Goal: Task Accomplishment & Management: Manage account settings

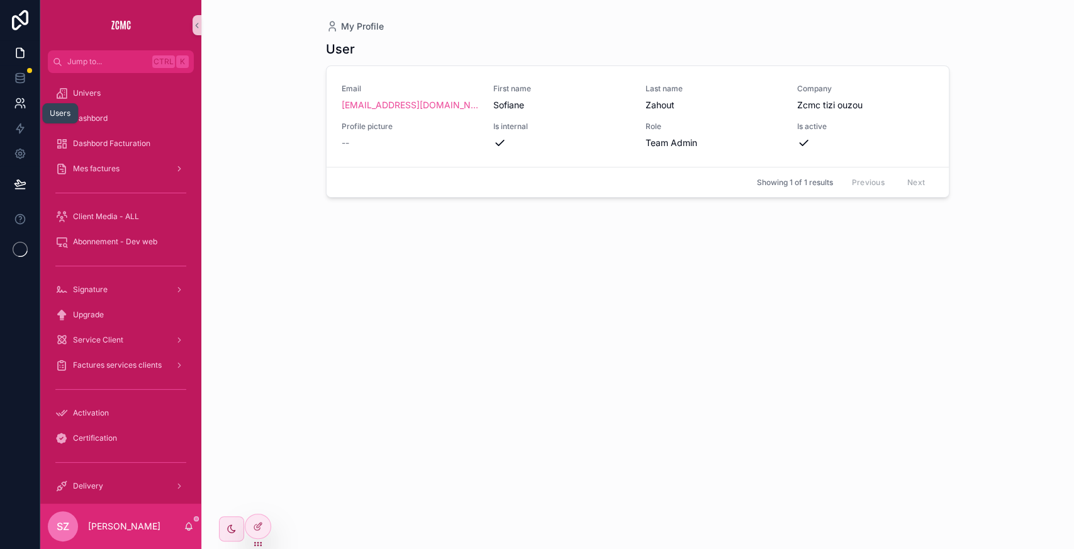
click at [18, 99] on icon at bounding box center [18, 101] width 4 height 4
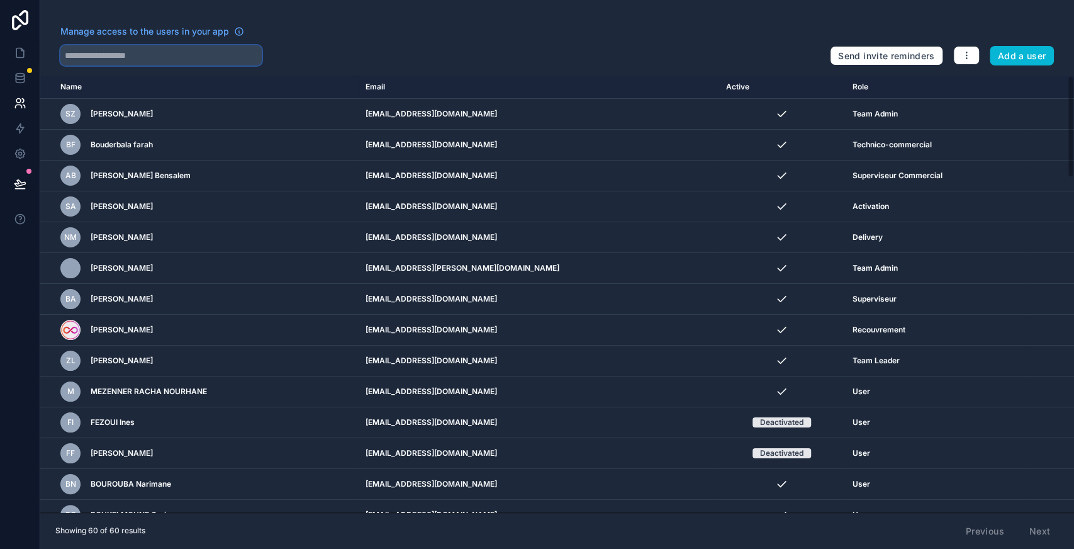
click at [148, 52] on input "text" at bounding box center [160, 55] width 201 height 20
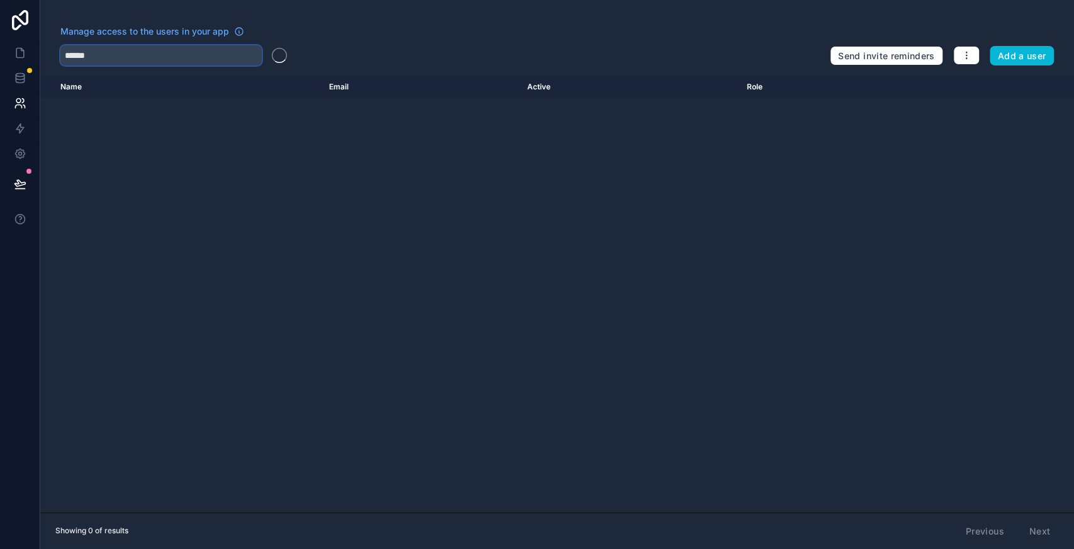
type input "******"
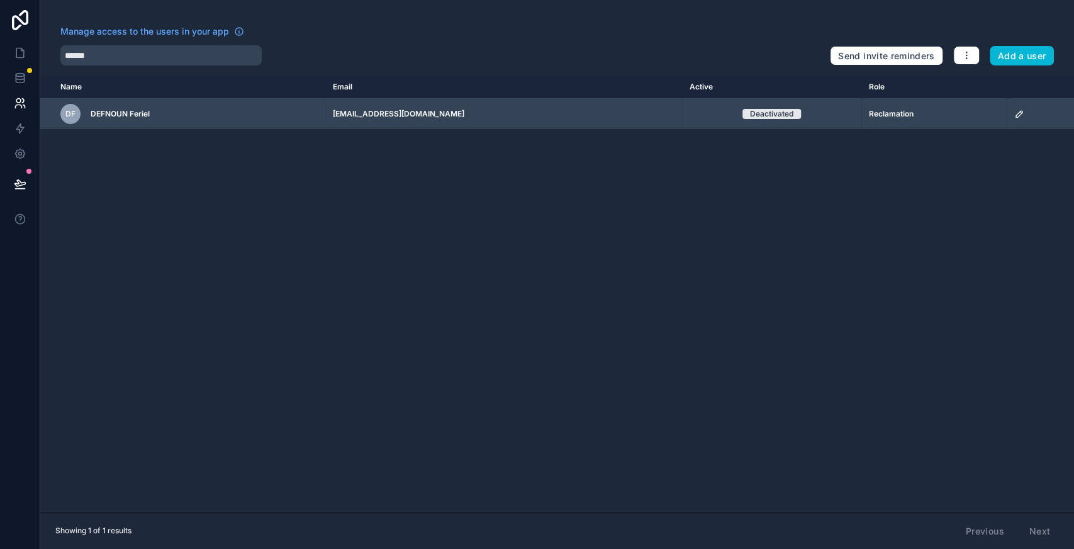
click at [1014, 114] on icon "scrollable content" at bounding box center [1019, 114] width 10 height 10
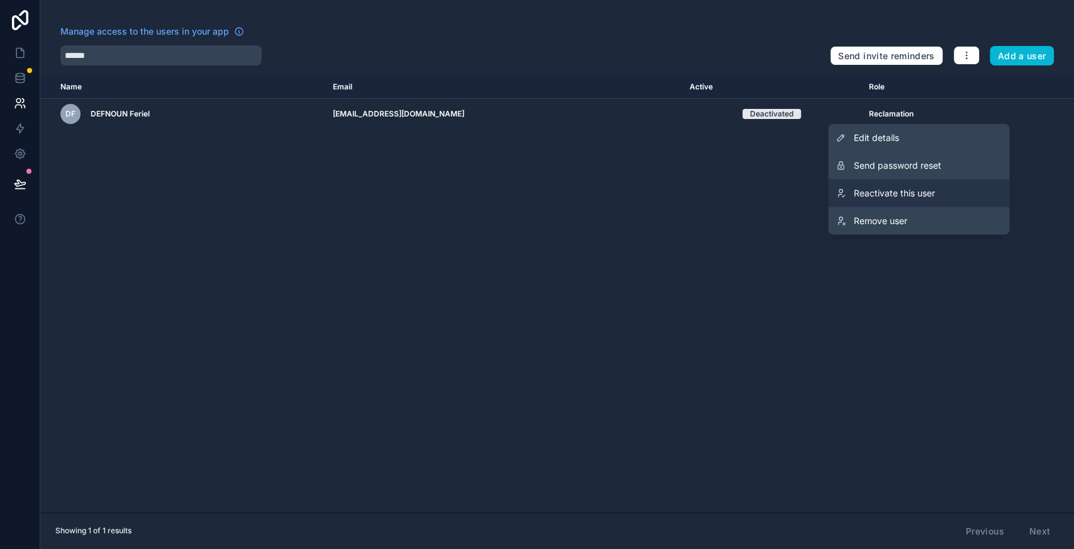
click at [897, 193] on span "Reactivate this user" at bounding box center [893, 193] width 81 height 13
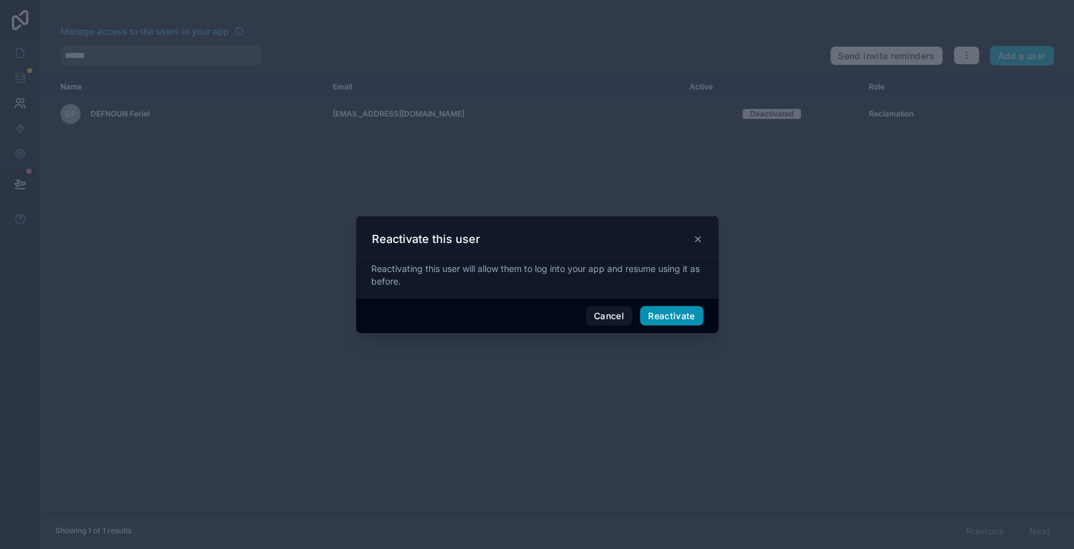
click at [666, 313] on button "Reactivate" at bounding box center [672, 316] width 64 height 20
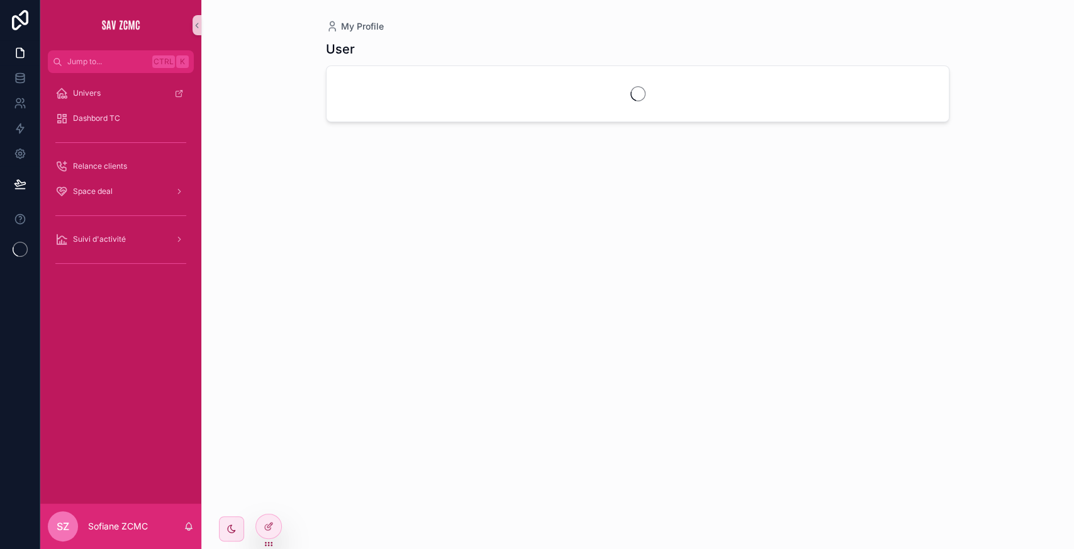
click at [22, 99] on icon at bounding box center [23, 101] width 2 height 4
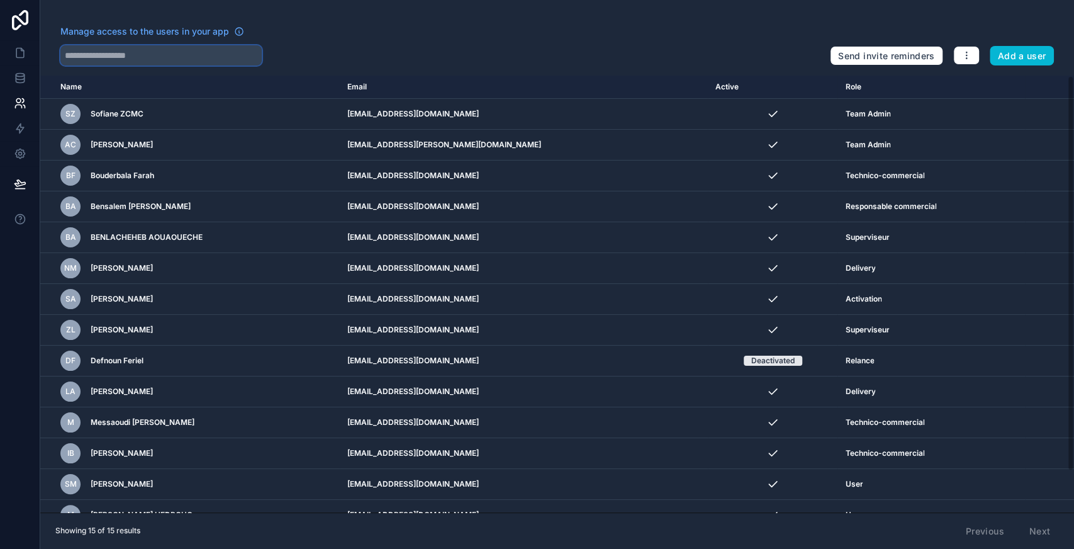
click at [110, 51] on input "text" at bounding box center [160, 55] width 201 height 20
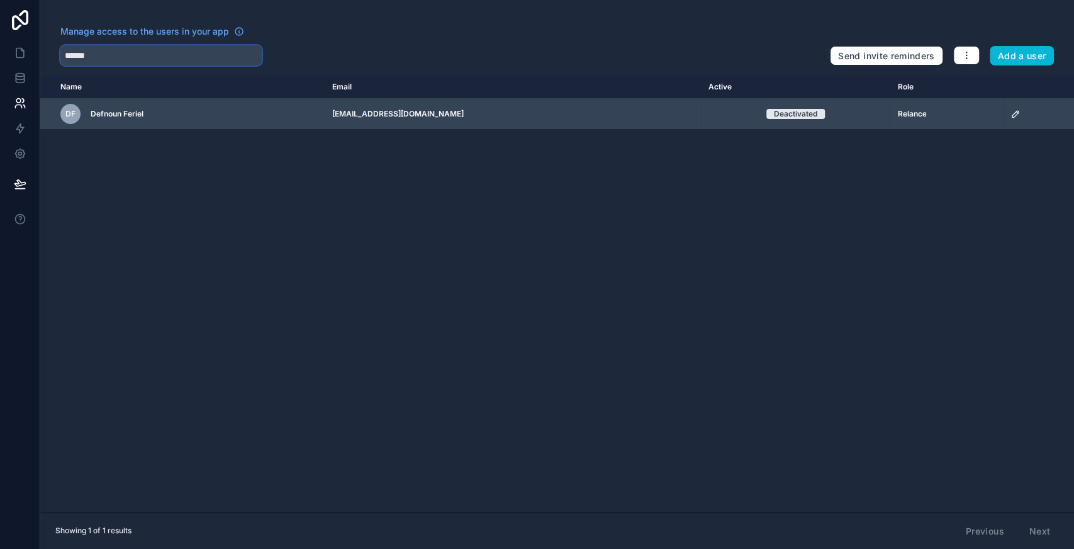
type input "******"
click at [1010, 114] on icon "scrollable content" at bounding box center [1015, 114] width 10 height 10
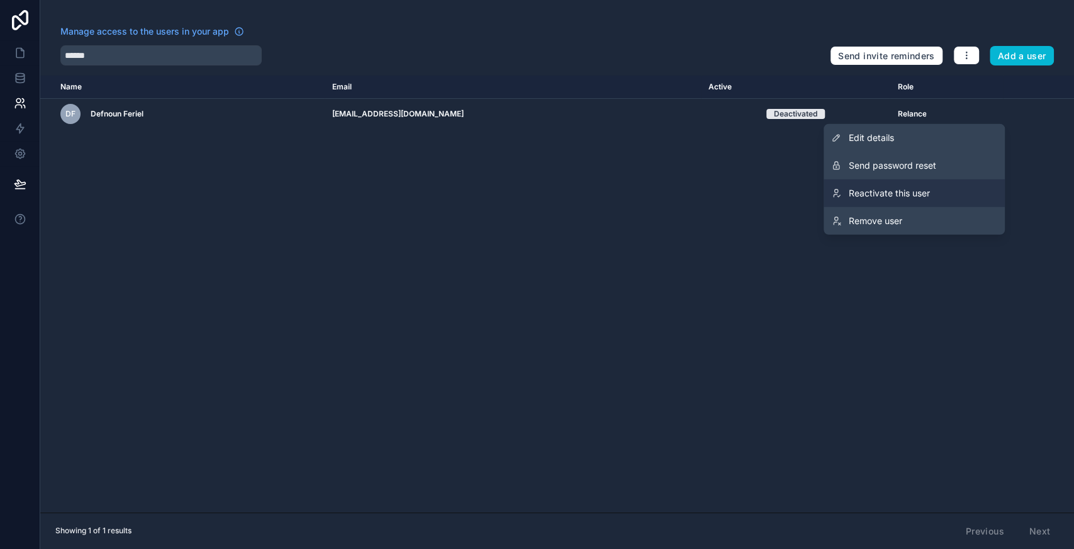
click at [906, 189] on span "Reactivate this user" at bounding box center [889, 193] width 81 height 13
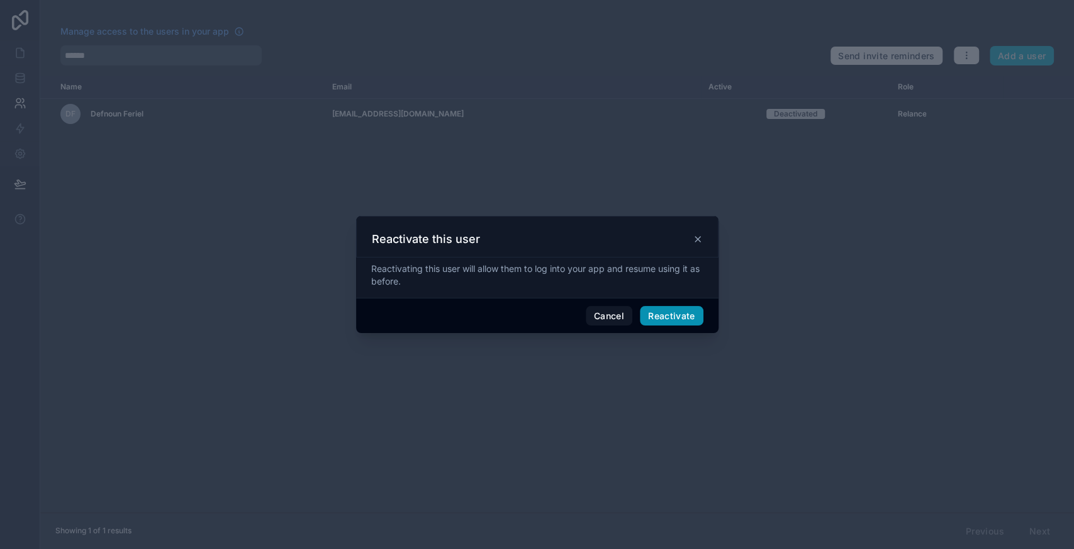
click at [674, 320] on button "Reactivate" at bounding box center [672, 316] width 64 height 20
